Goal: Task Accomplishment & Management: Use online tool/utility

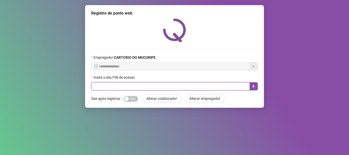
click at [164, 87] on input "text" at bounding box center [170, 86] width 159 height 8
type input "*****"
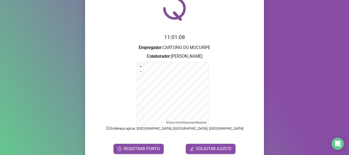
scroll to position [43, 0]
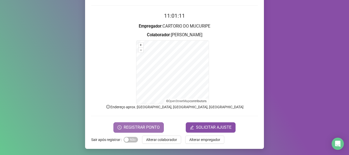
click at [124, 127] on span "REGISTRAR PONTO" at bounding box center [142, 128] width 36 height 6
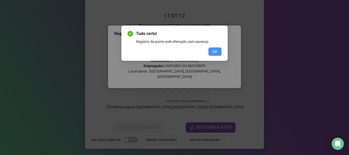
click at [217, 53] on span "OK" at bounding box center [215, 52] width 5 height 6
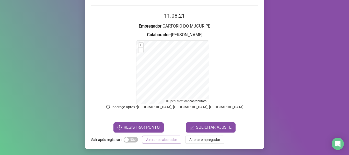
click at [169, 143] on button "Alterar colaborador" at bounding box center [161, 140] width 39 height 8
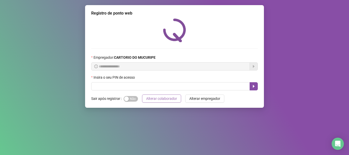
scroll to position [0, 0]
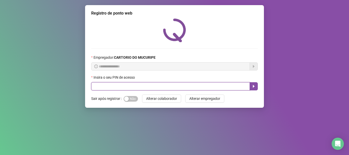
click at [102, 87] on input "text" at bounding box center [170, 86] width 159 height 8
type input "*****"
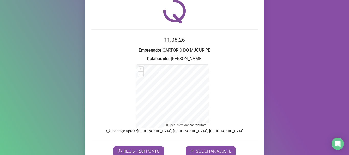
scroll to position [43, 0]
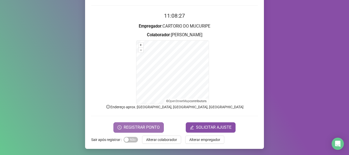
click at [143, 126] on span "REGISTRAR PONTO" at bounding box center [142, 128] width 36 height 6
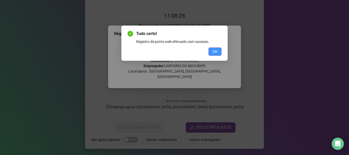
click at [214, 51] on span "OK" at bounding box center [215, 52] width 5 height 6
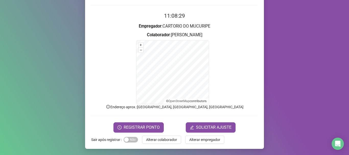
click at [173, 146] on div "Registro de ponto web 11:08:29 Empregador : CARTORIO DO MUCURIPE Colaborador : …" at bounding box center [174, 55] width 179 height 187
click at [173, 141] on span "Alterar colaborador" at bounding box center [161, 140] width 31 height 6
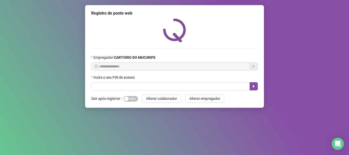
scroll to position [0, 0]
